Goal: Task Accomplishment & Management: Manage account settings

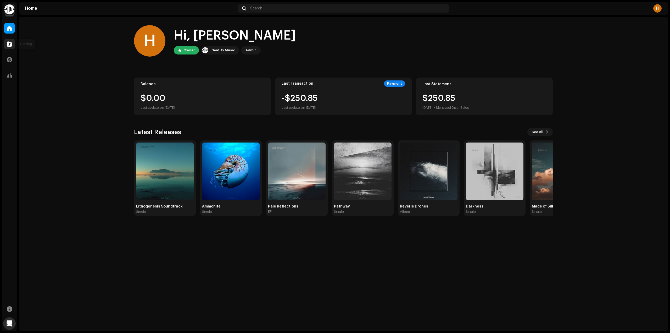
click at [6, 45] on div at bounding box center [9, 44] width 10 height 10
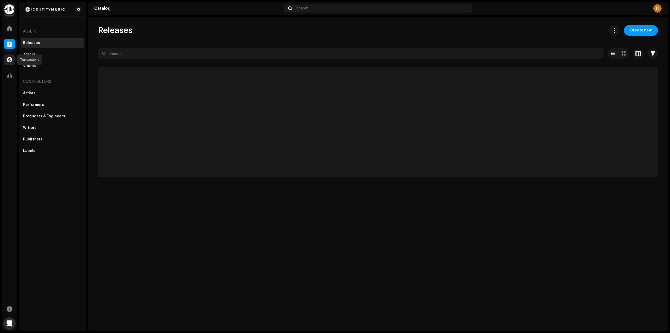
click at [7, 61] on span at bounding box center [9, 60] width 5 height 4
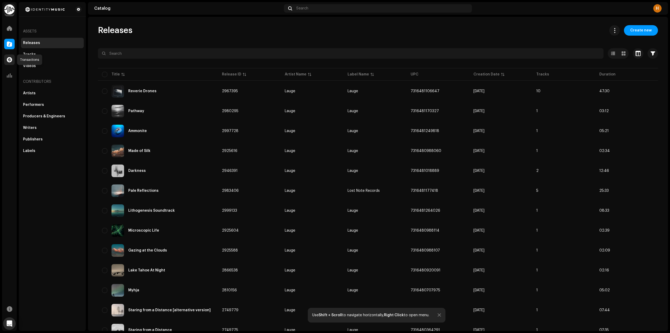
click at [9, 62] on span at bounding box center [9, 60] width 5 height 4
click at [9, 73] on span at bounding box center [9, 75] width 5 height 4
click at [11, 77] on span at bounding box center [9, 75] width 5 height 4
click at [10, 58] on span at bounding box center [9, 60] width 5 height 4
